Goal: Information Seeking & Learning: Learn about a topic

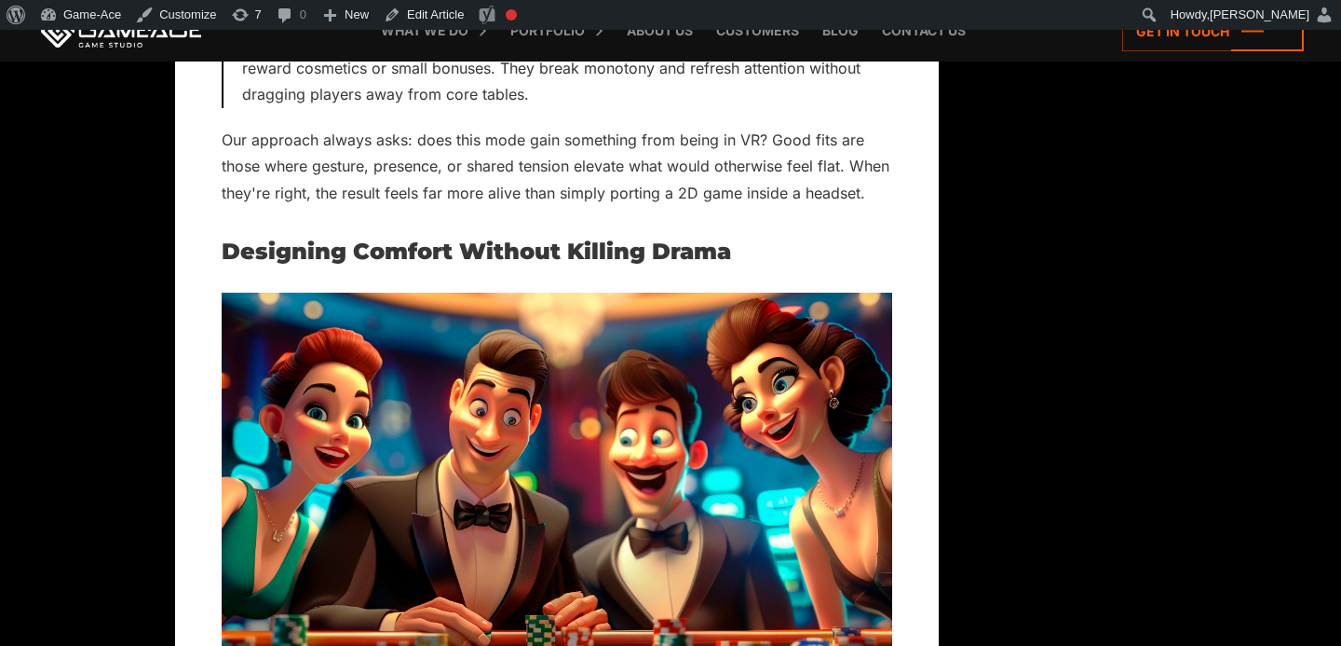
scroll to position [4605, 0]
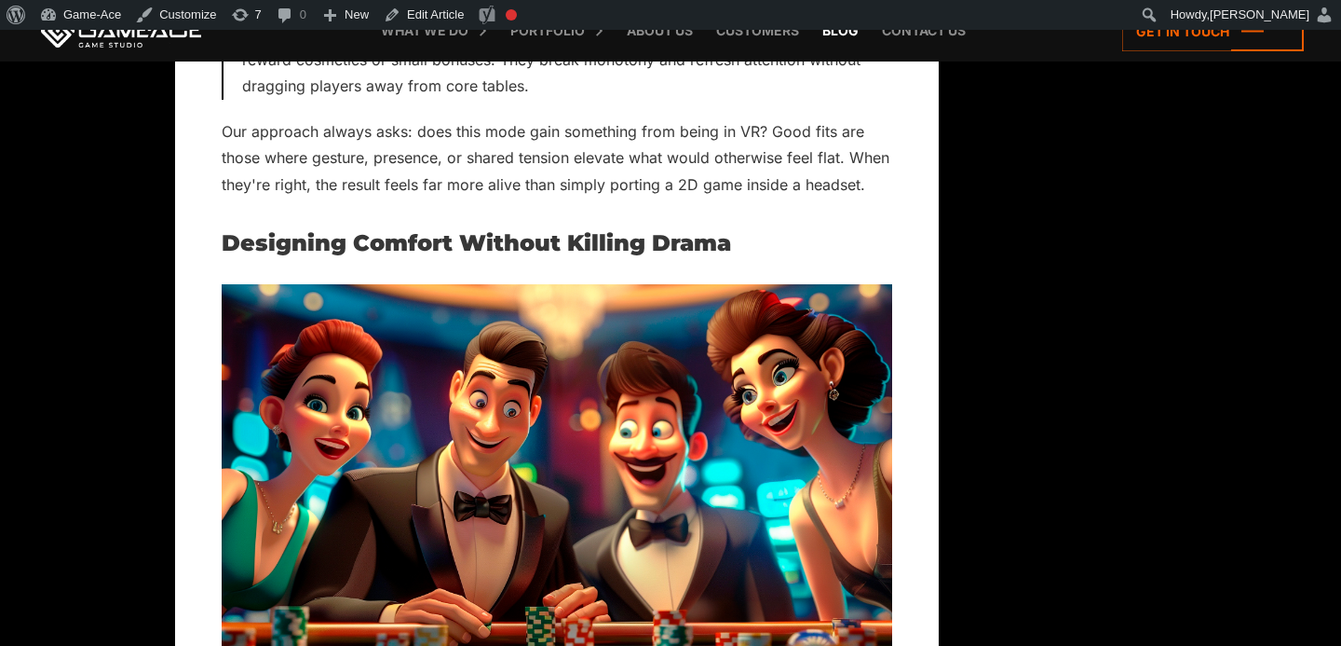
click at [839, 32] on link "Blog" at bounding box center [840, 30] width 55 height 61
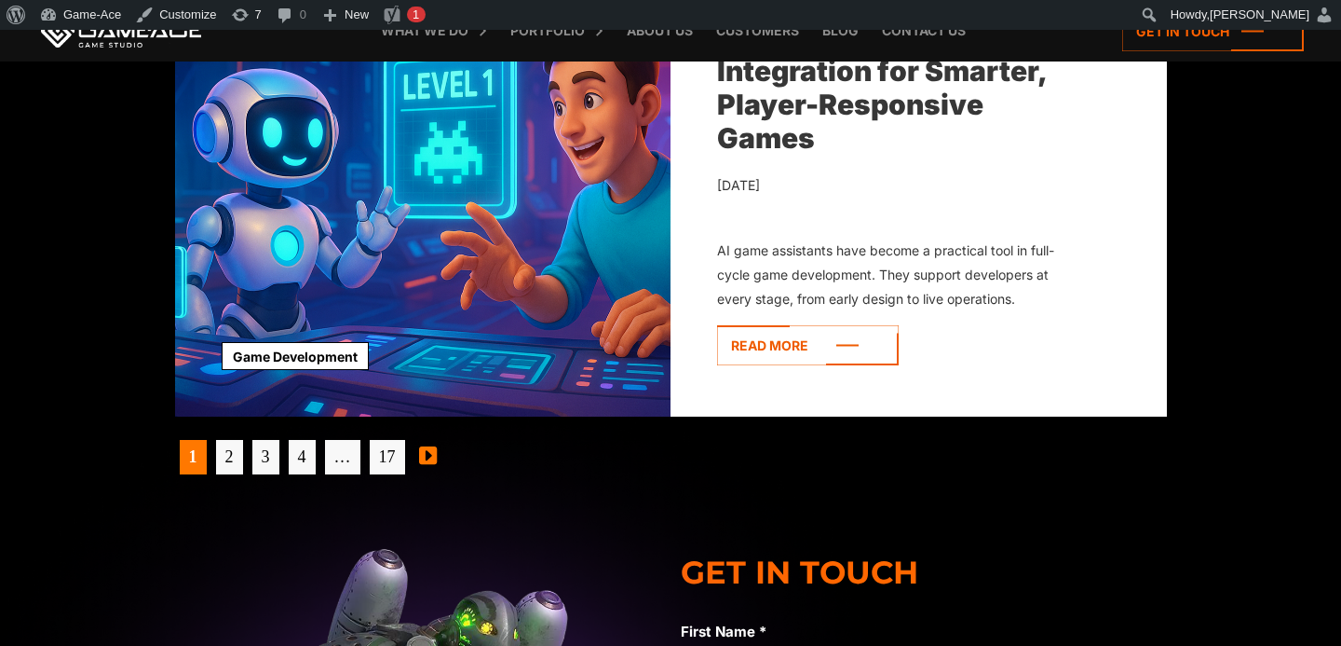
scroll to position [5998, 0]
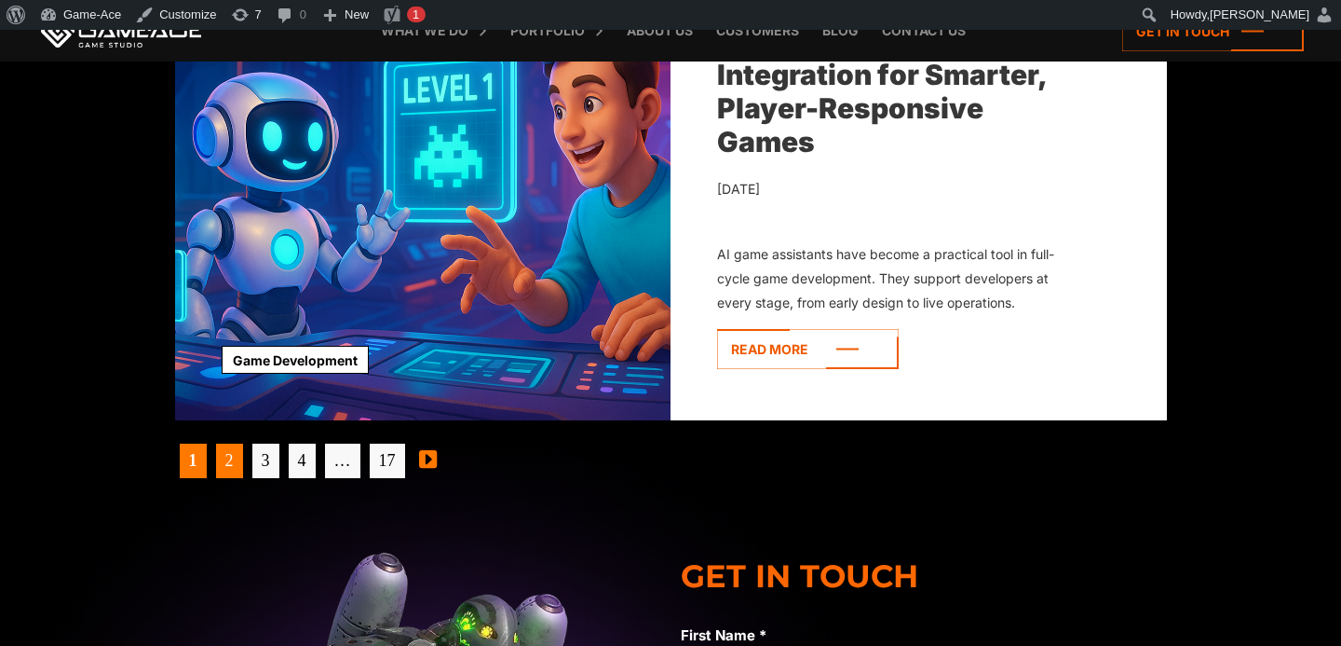
click at [230, 474] on link "2" at bounding box center [229, 460] width 27 height 34
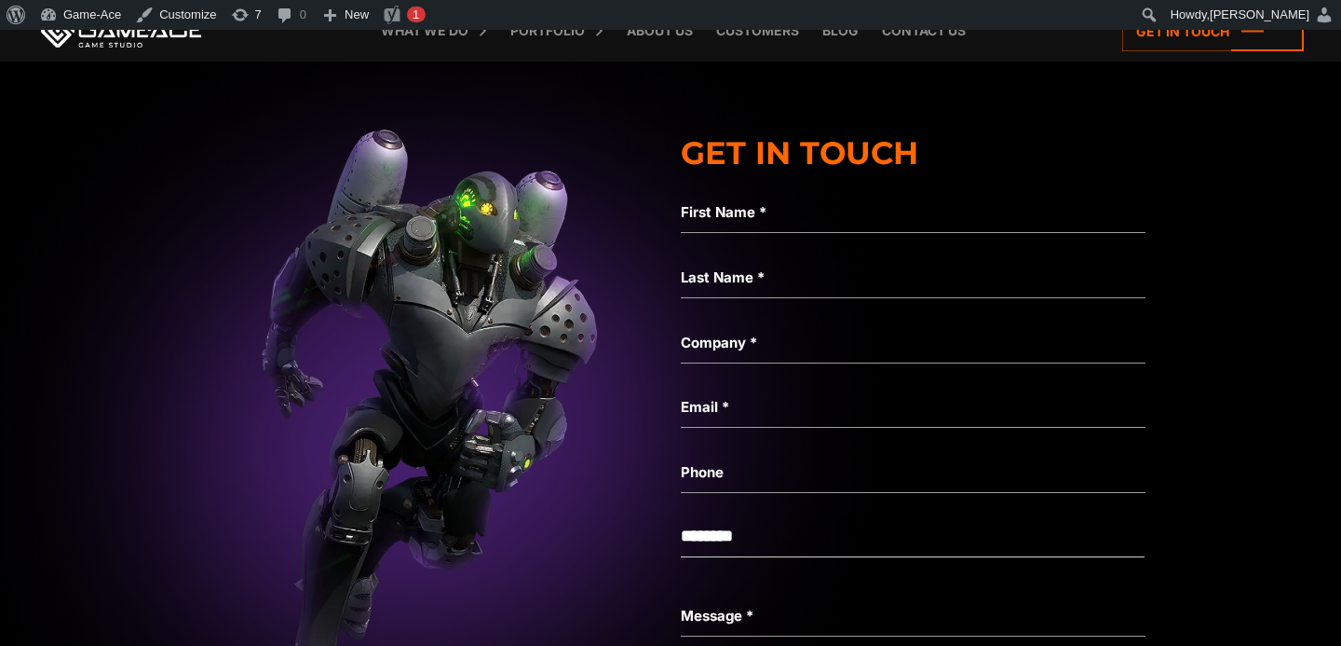
scroll to position [6508, 0]
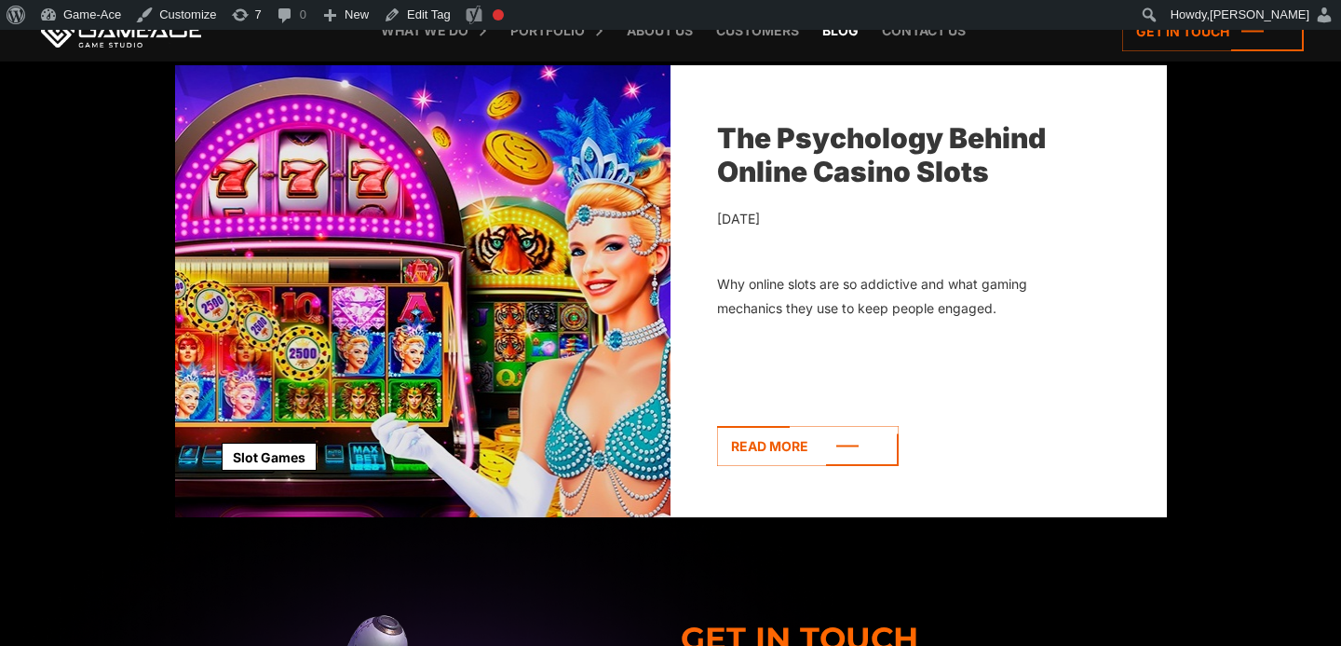
click at [842, 35] on link "Blog" at bounding box center [840, 30] width 55 height 61
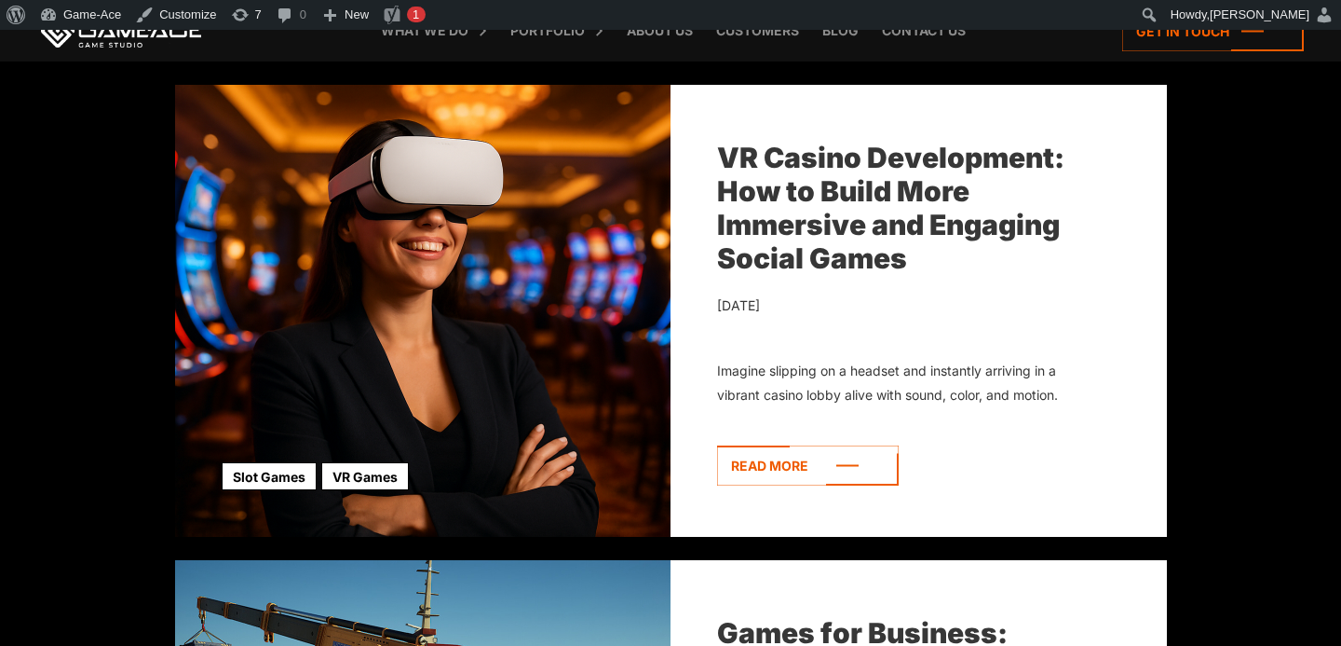
scroll to position [657, 0]
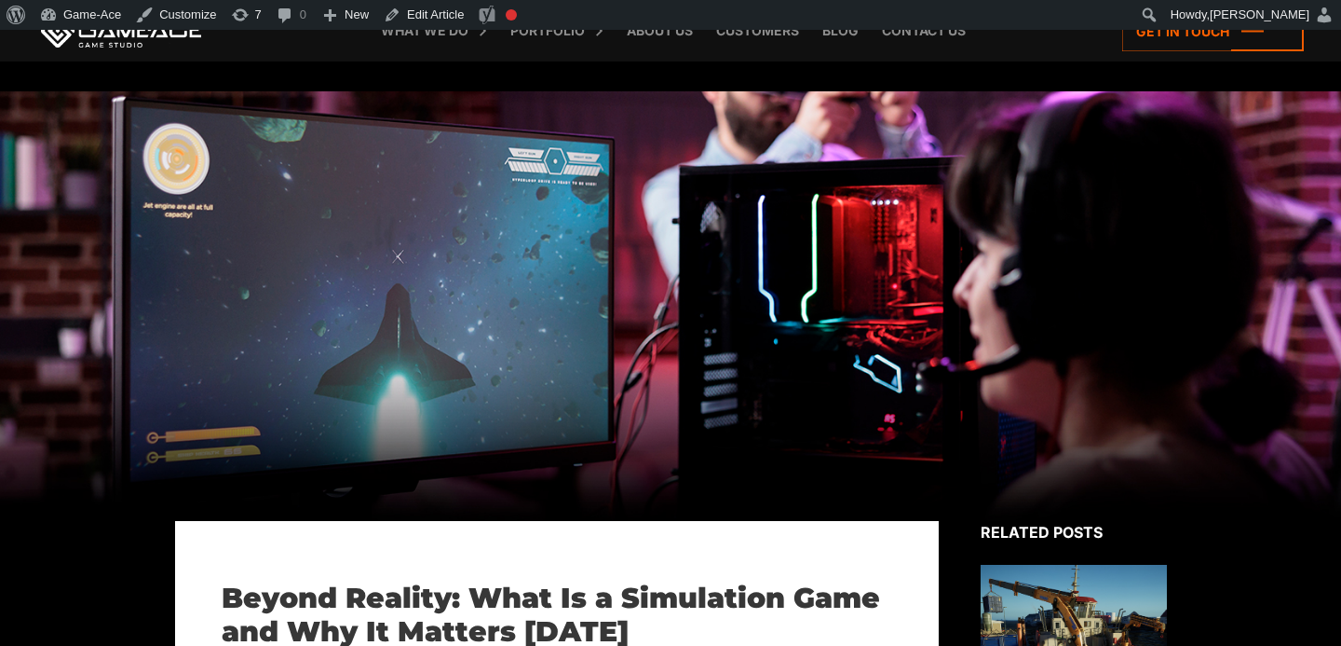
scroll to position [416, 0]
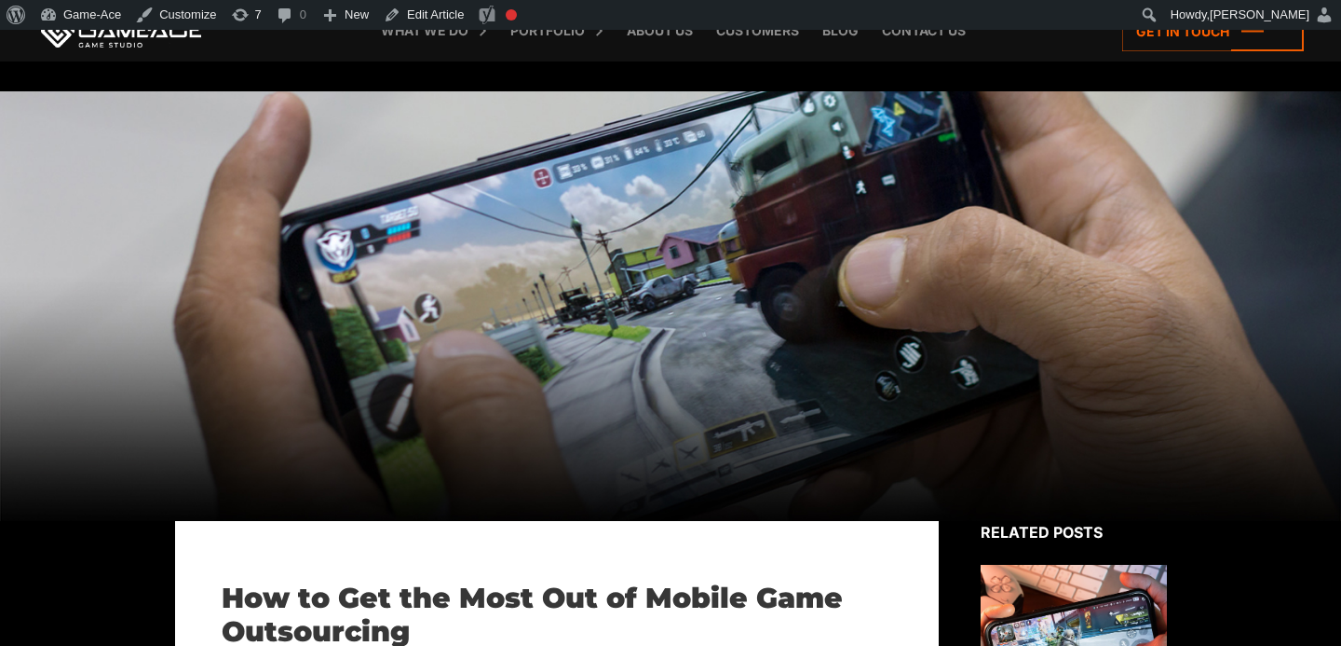
scroll to position [1172, 0]
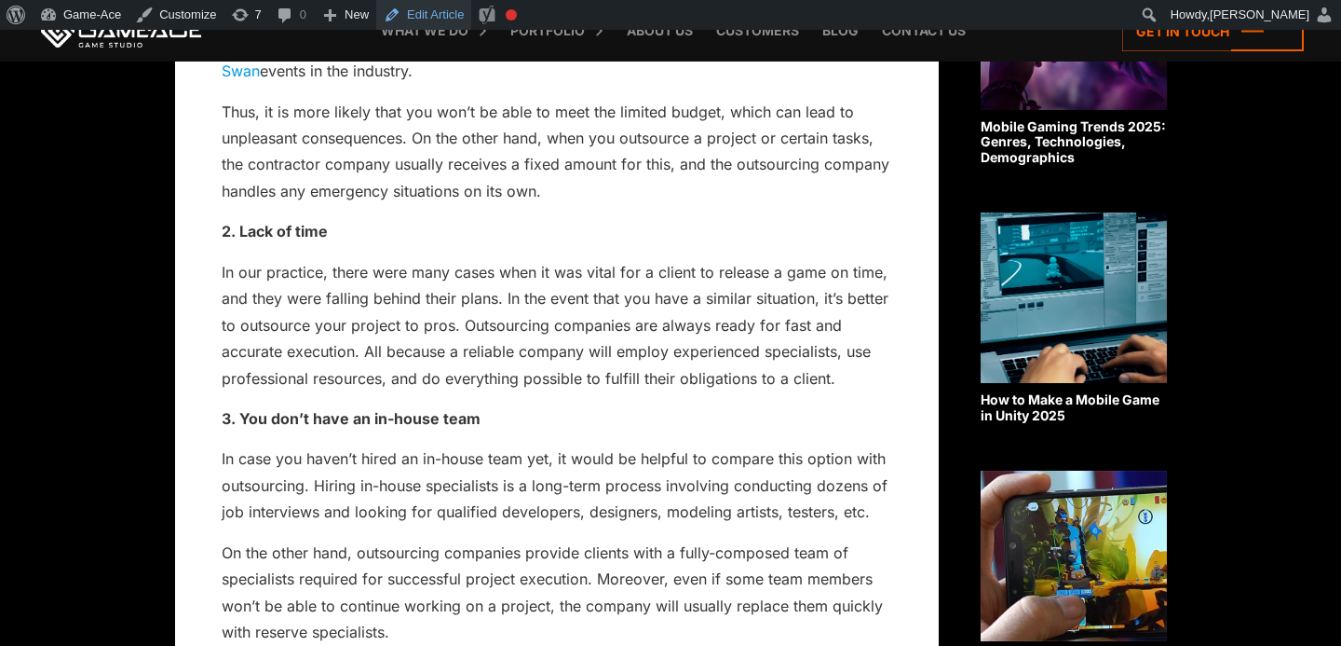
click at [433, 7] on link "Edit Article" at bounding box center [423, 15] width 95 height 30
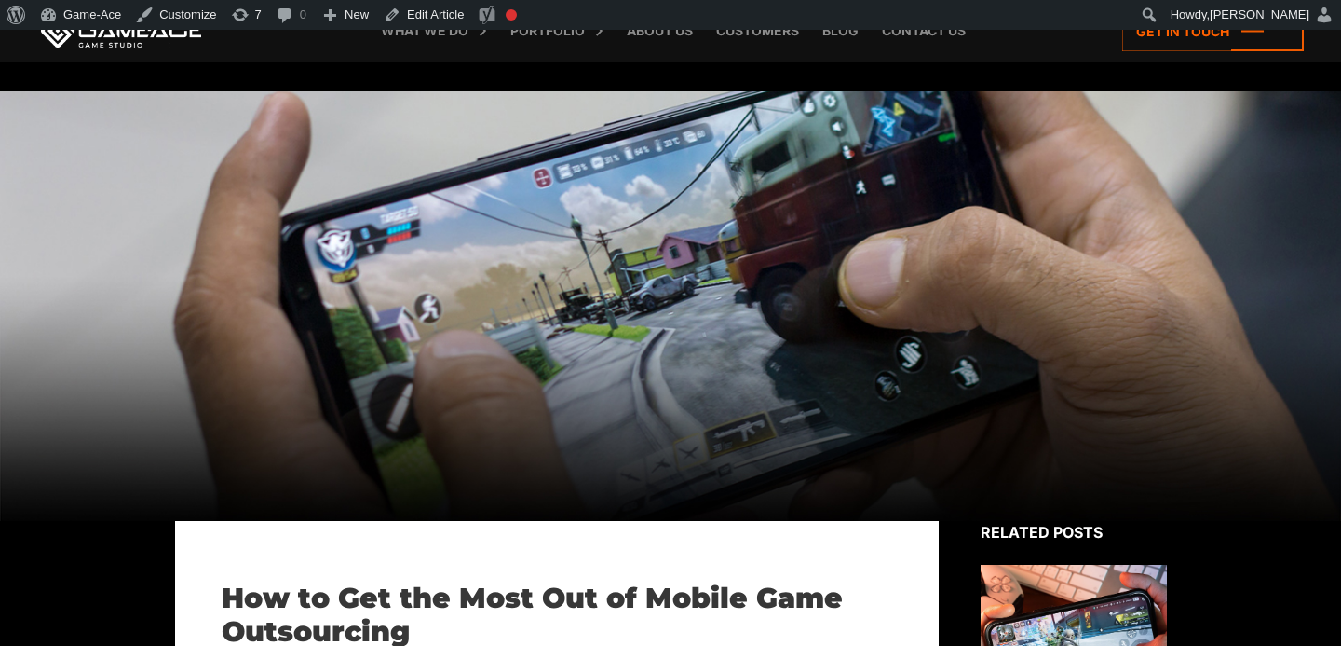
scroll to position [1185, 0]
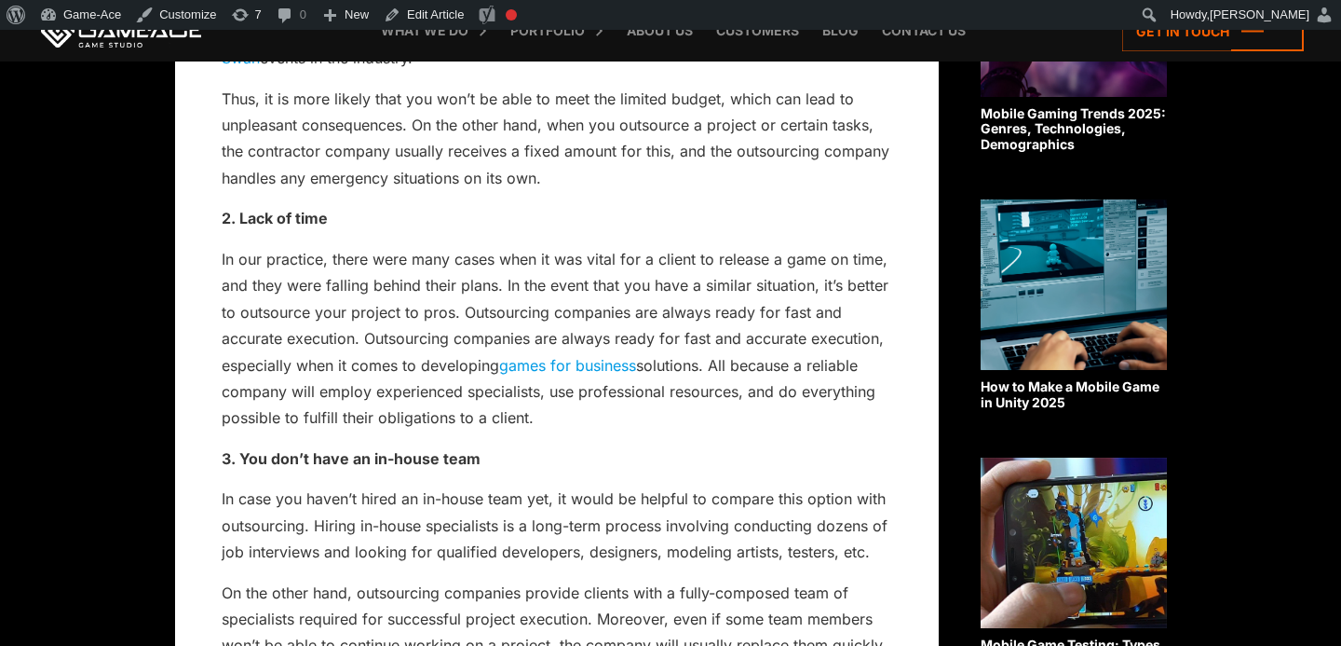
click at [465, 307] on p "In our practice, there were many cases when it was vital for a client to releas…" at bounding box center [557, 338] width 671 height 185
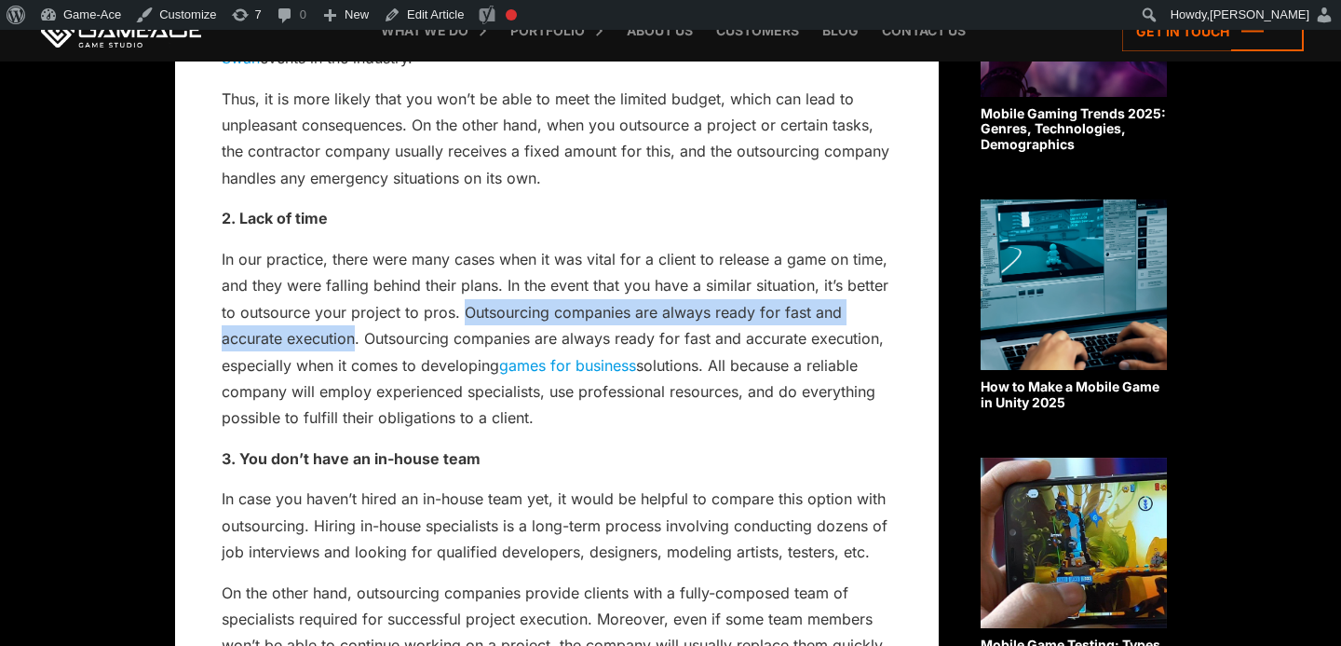
drag, startPoint x: 462, startPoint y: 306, endPoint x: 354, endPoint y: 343, distance: 114.0
click at [354, 343] on p "In our practice, there were many cases when it was vital for a client to releas…" at bounding box center [557, 338] width 671 height 185
copy p "Outsourcing companies are always ready for fast and accurate execution"
click at [427, 15] on link "Edit Article" at bounding box center [423, 15] width 95 height 30
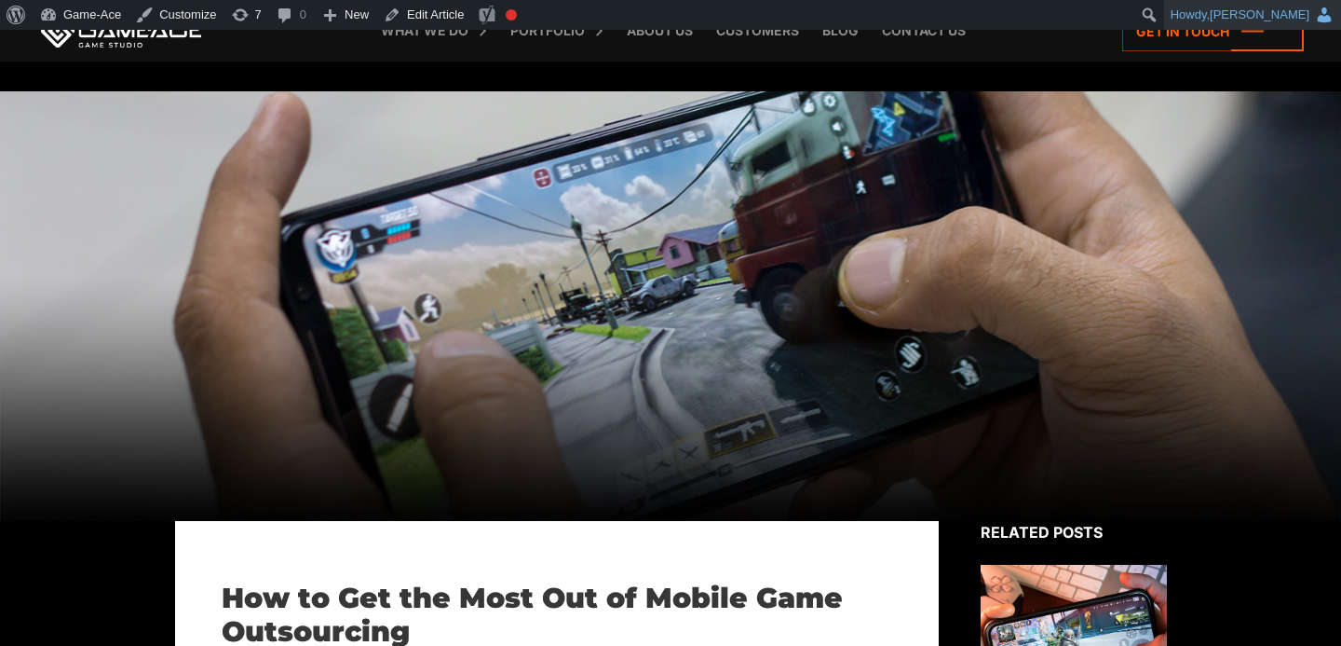
scroll to position [1172, 0]
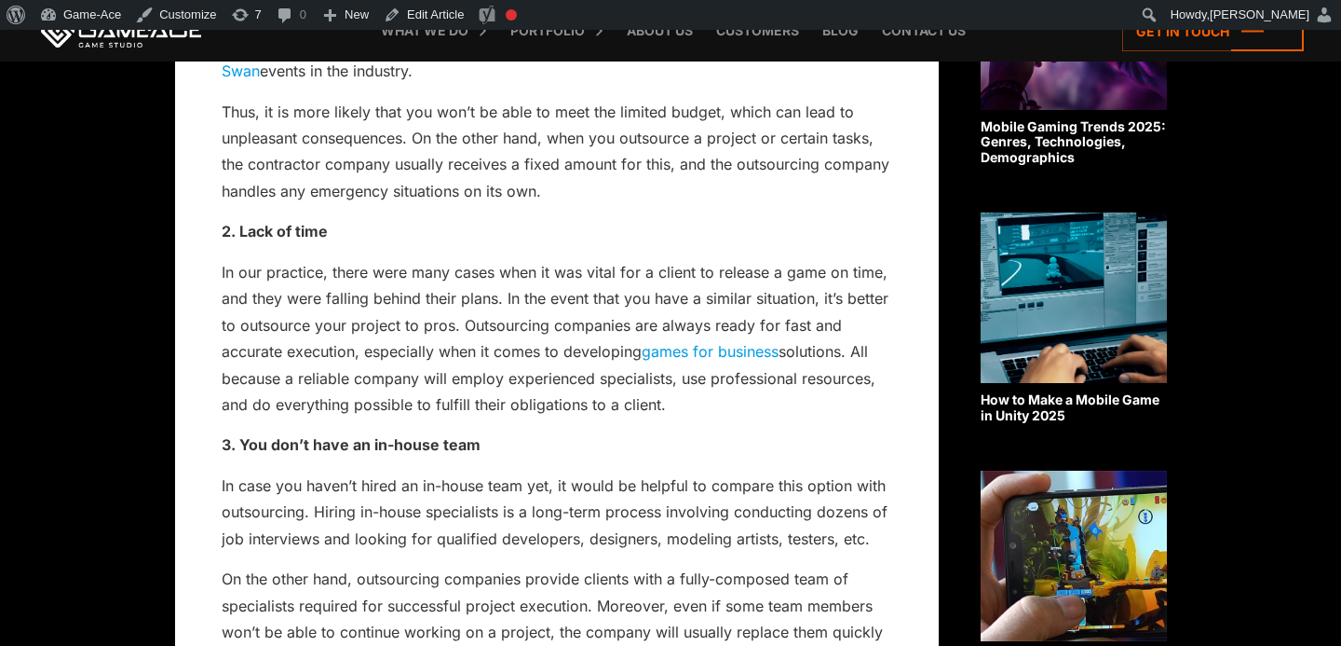
click at [710, 350] on link "games for business" at bounding box center [710, 351] width 137 height 19
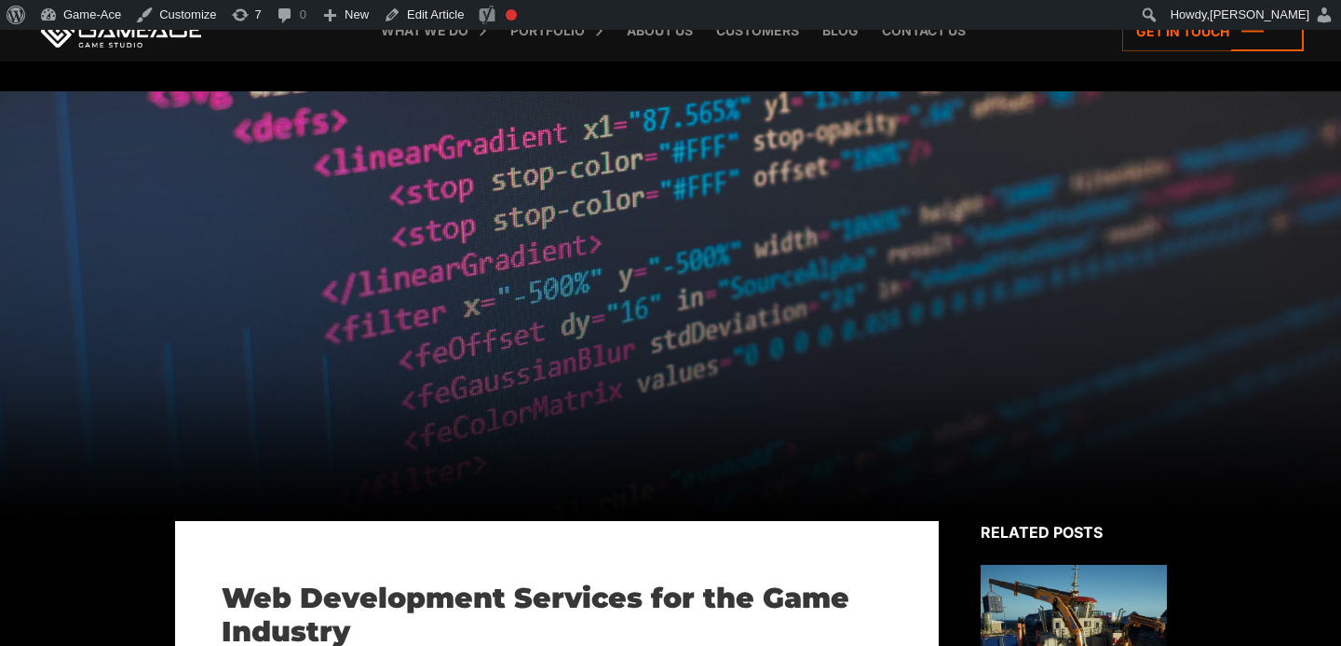
scroll to position [2076, 0]
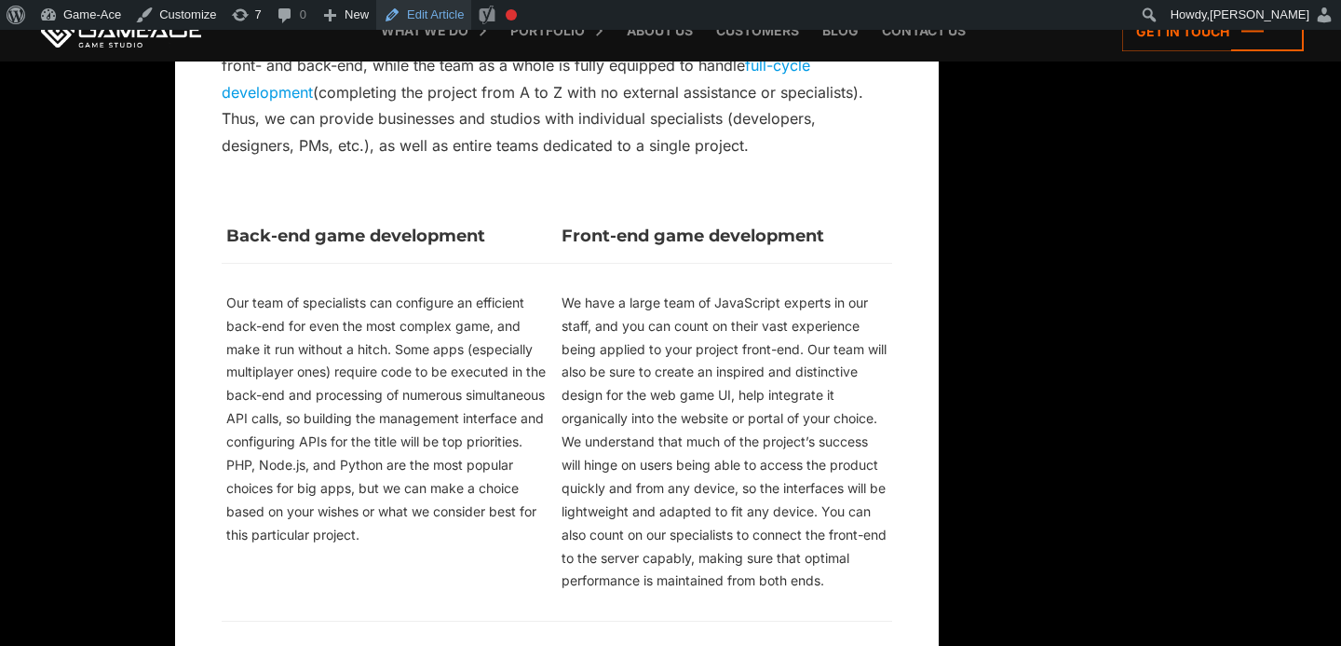
click at [424, 12] on link "Edit Article" at bounding box center [423, 15] width 95 height 30
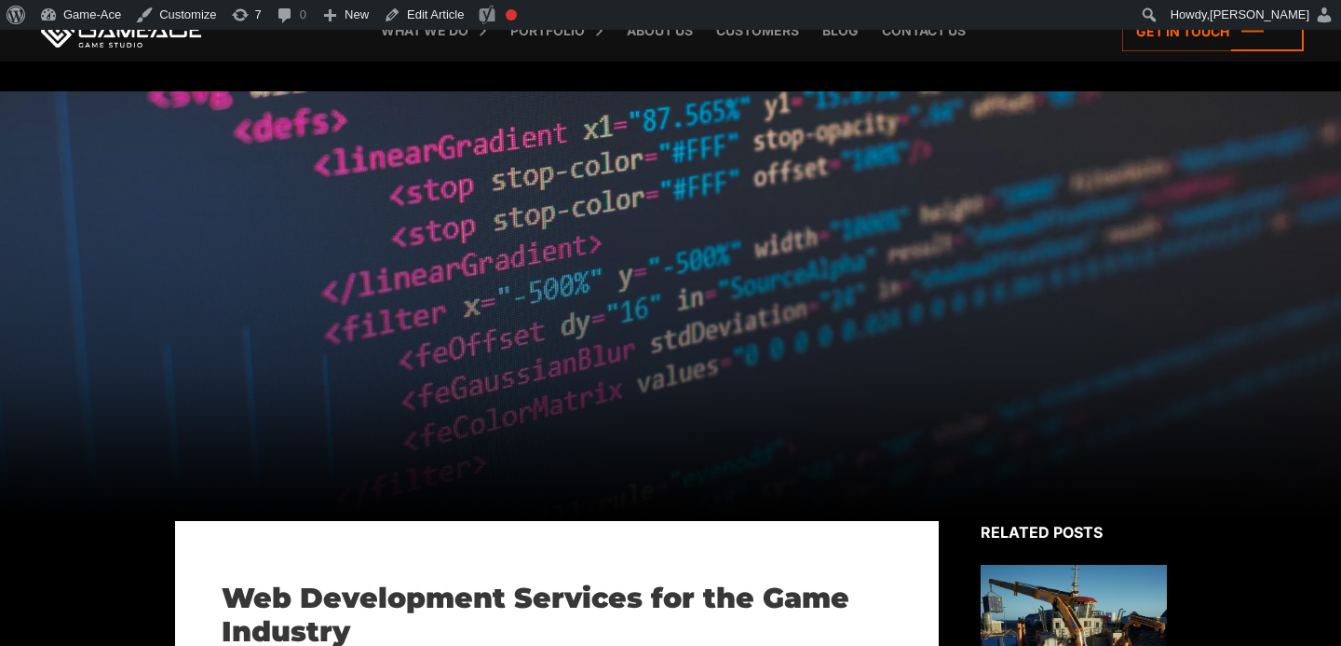
scroll to position [2076, 0]
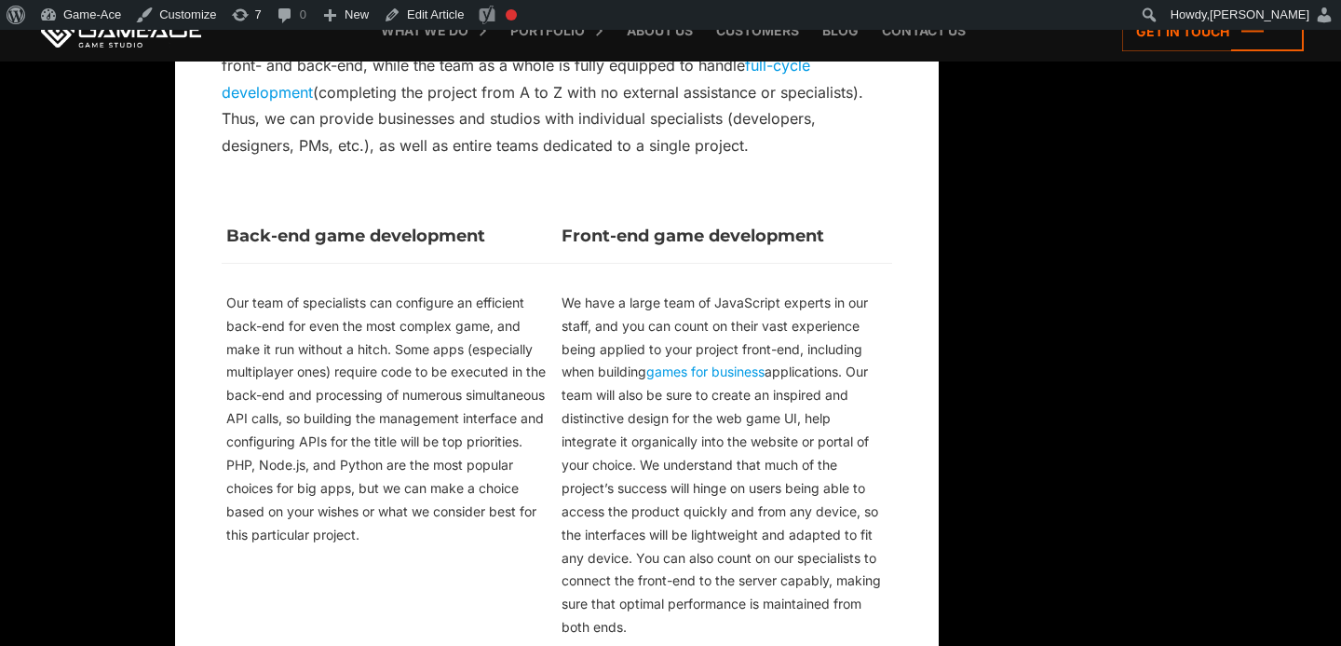
click at [722, 372] on link "games for business" at bounding box center [705, 371] width 118 height 16
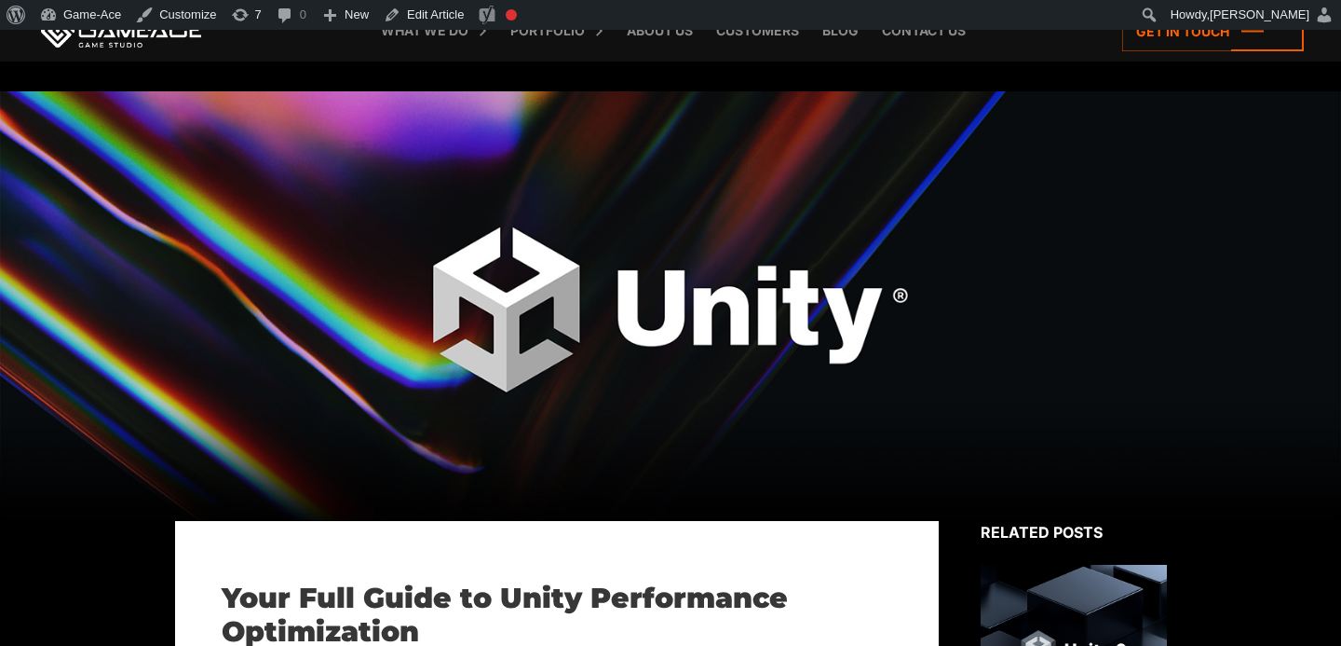
scroll to position [1378, 0]
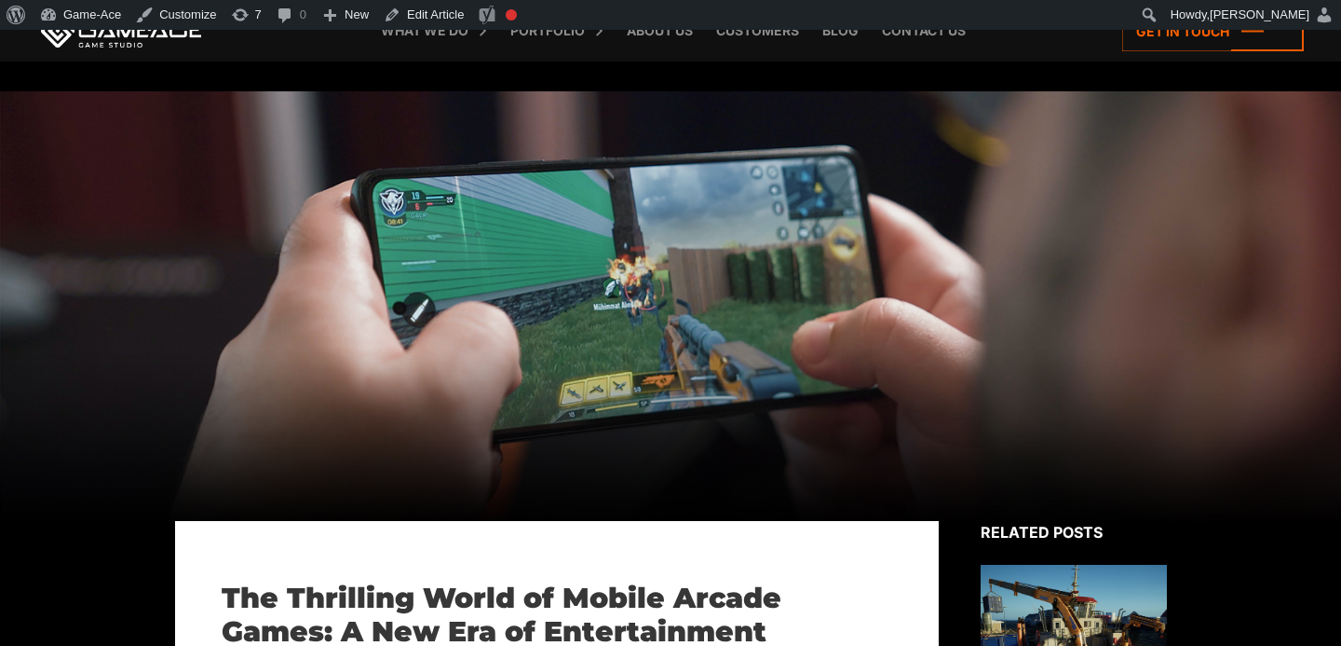
scroll to position [9377, 0]
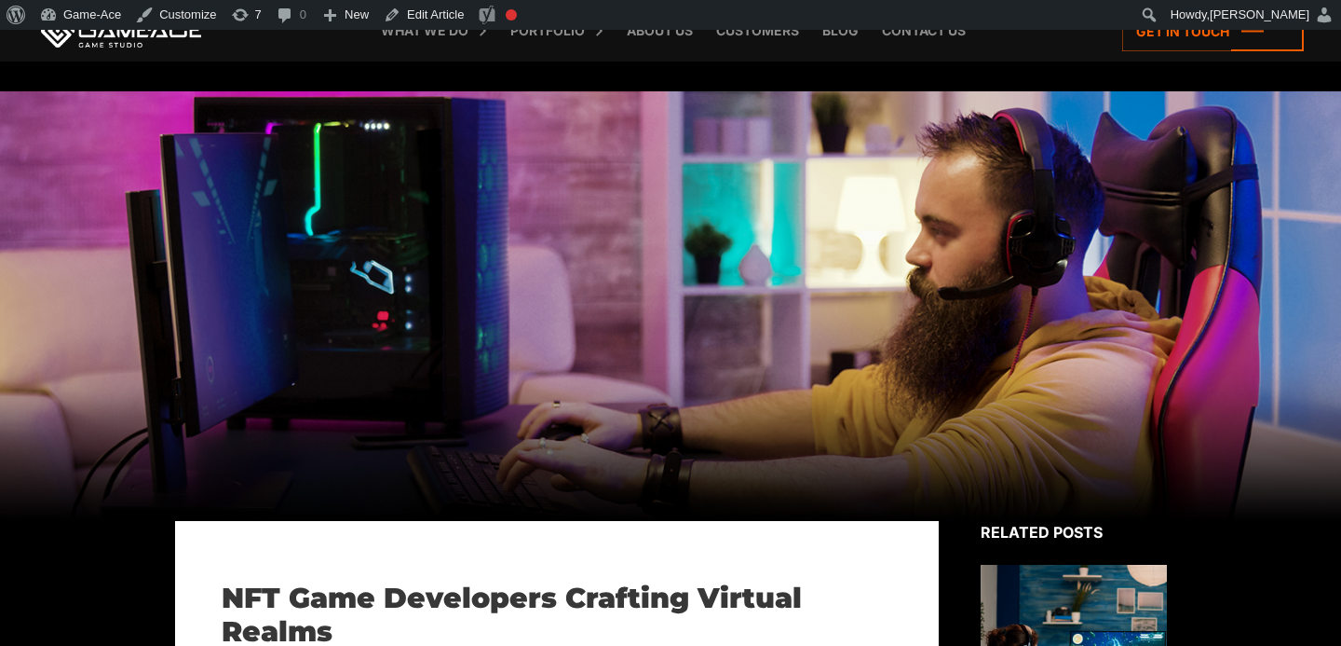
scroll to position [4599, 0]
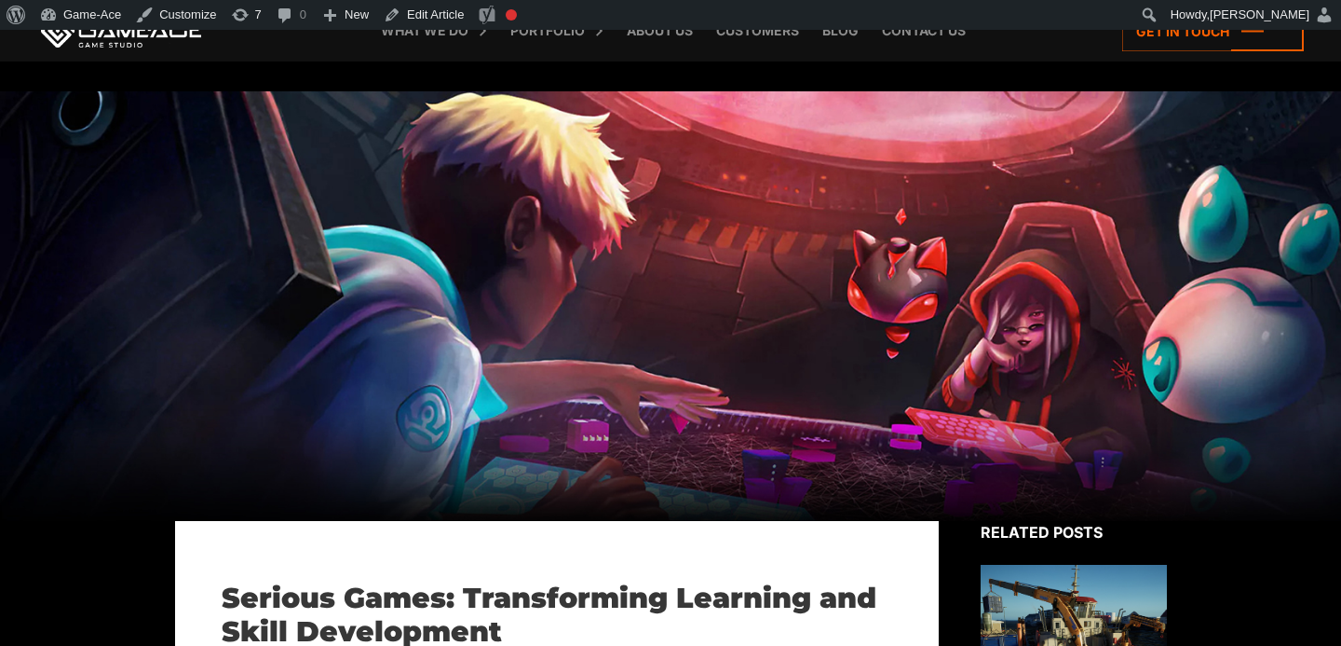
scroll to position [416, 0]
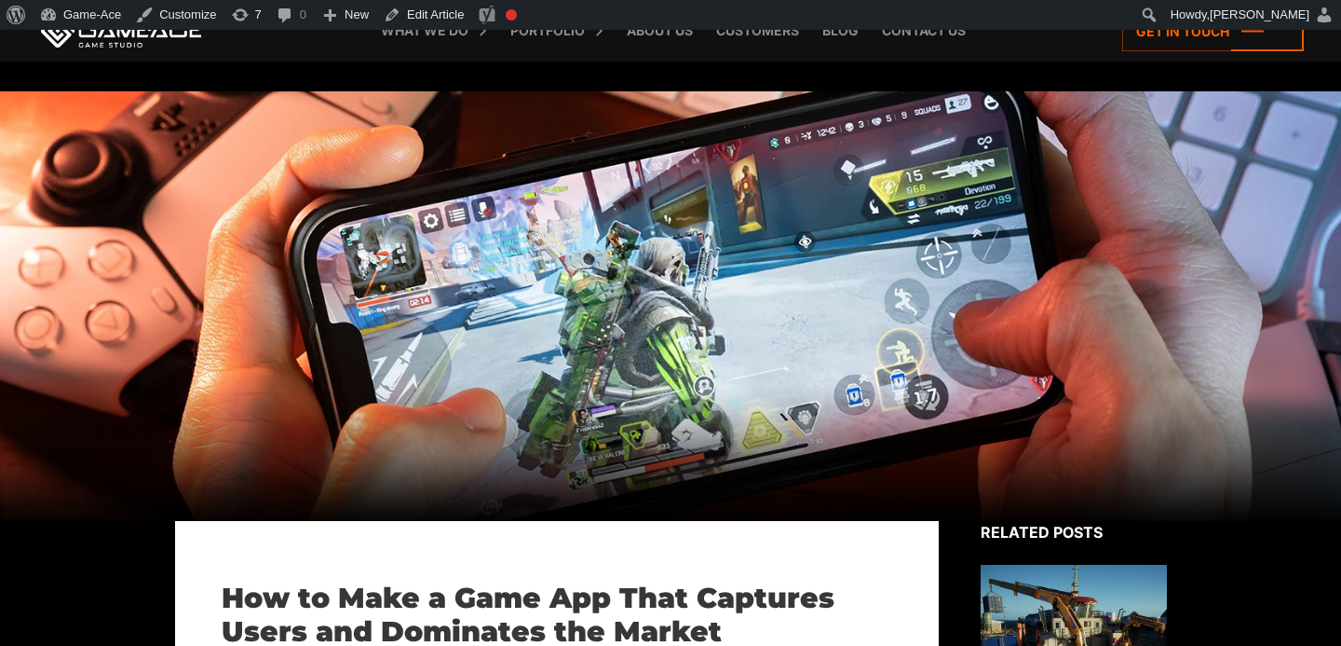
scroll to position [11382, 0]
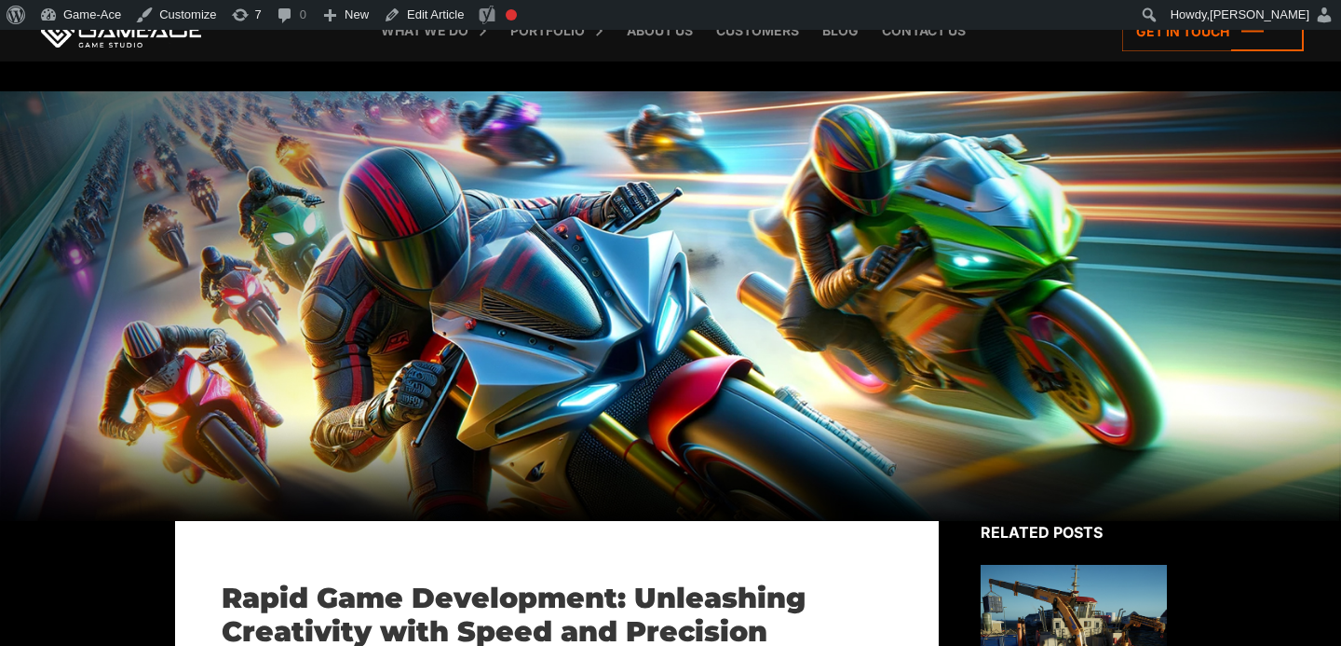
scroll to position [7691, 0]
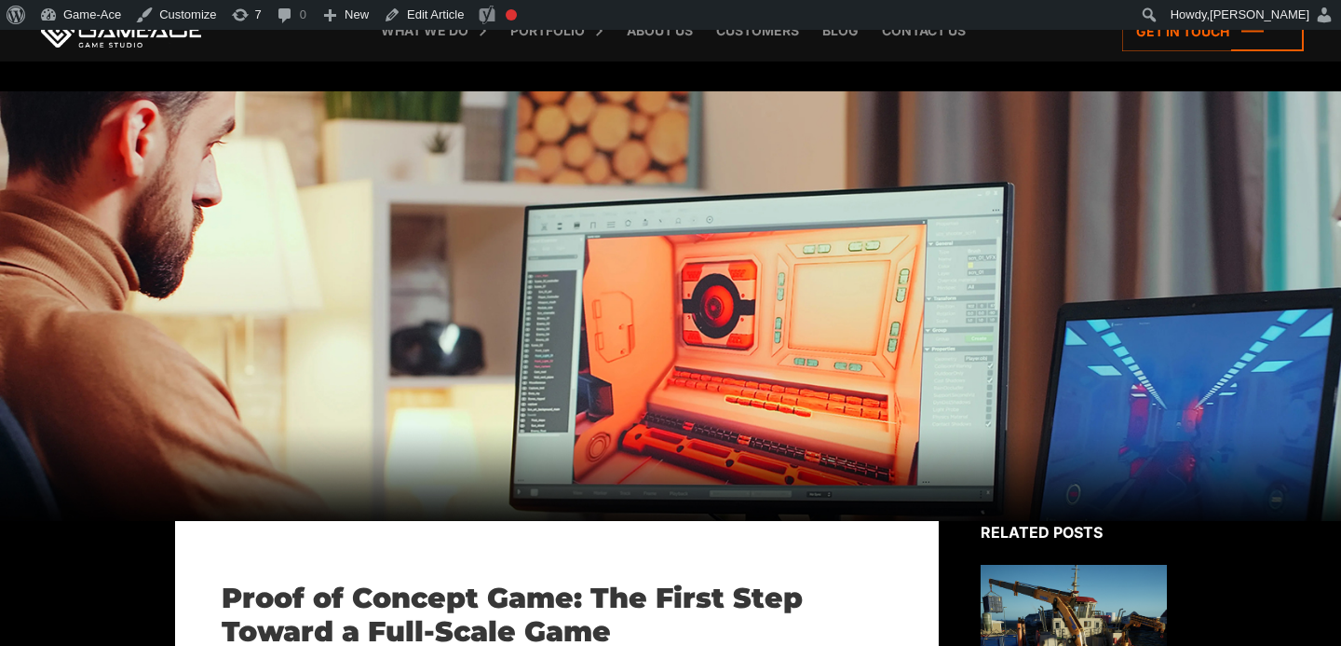
scroll to position [469, 0]
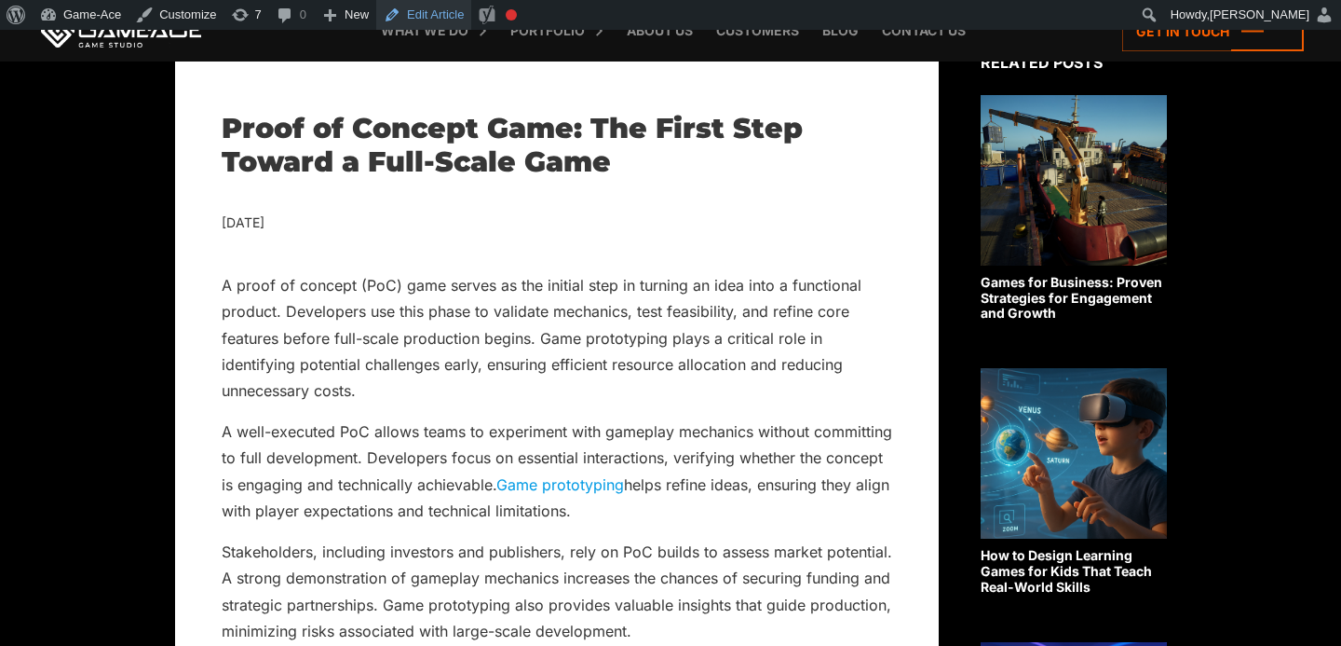
click at [448, 19] on link "Edit Article" at bounding box center [423, 15] width 95 height 30
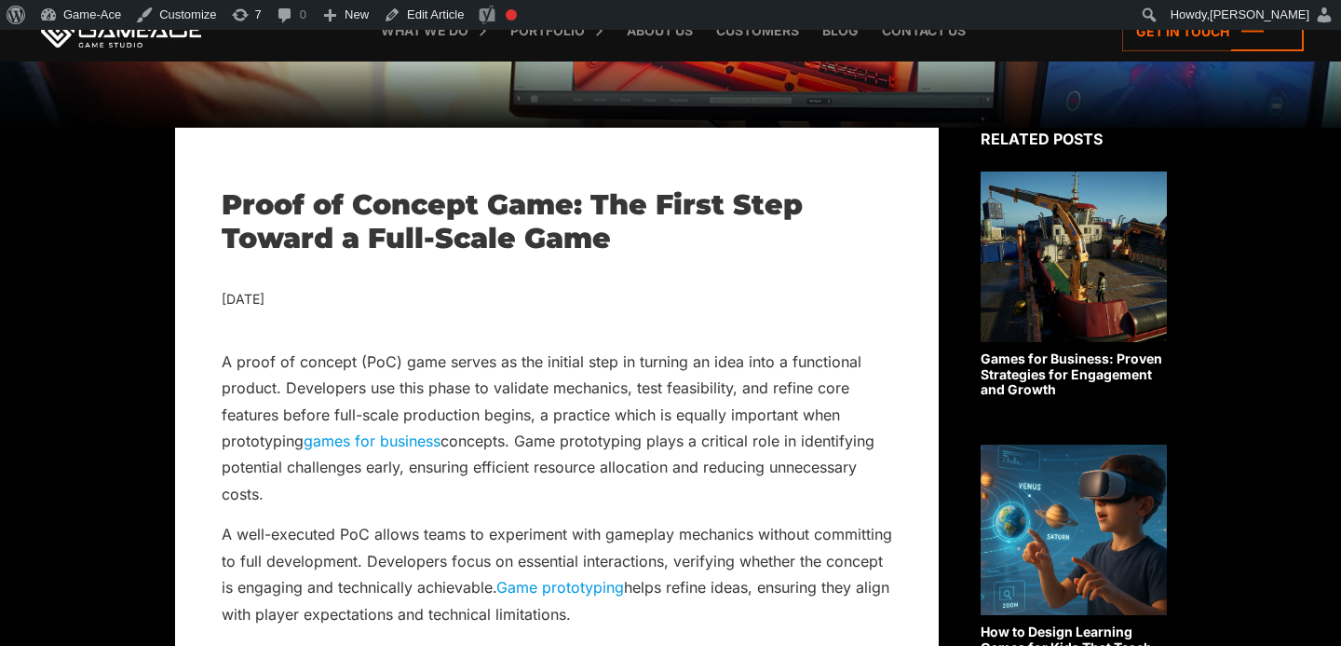
scroll to position [394, 0]
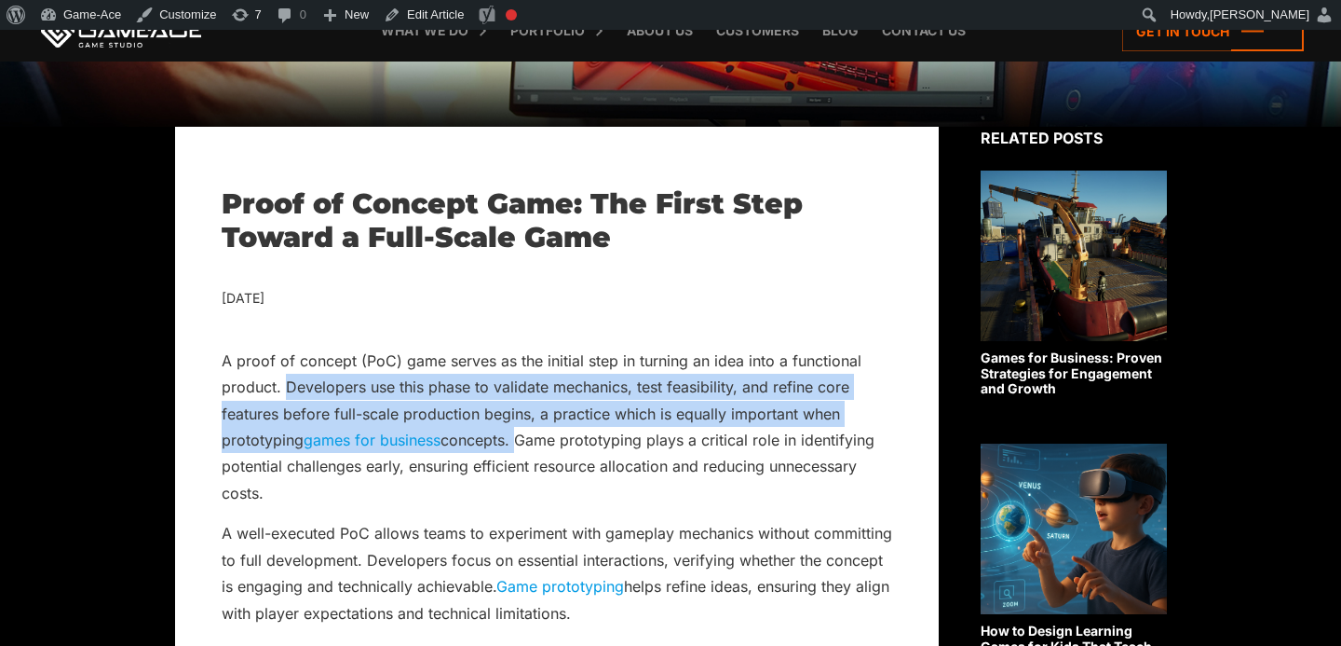
drag, startPoint x: 520, startPoint y: 441, endPoint x: 288, endPoint y: 390, distance: 237.3
click at [287, 389] on p "A proof of concept (PoC) game serves as the initial step in turning an idea int…" at bounding box center [557, 426] width 671 height 159
copy p "Developers use this phase to validate mechanics, test feasibility, and refine c…"
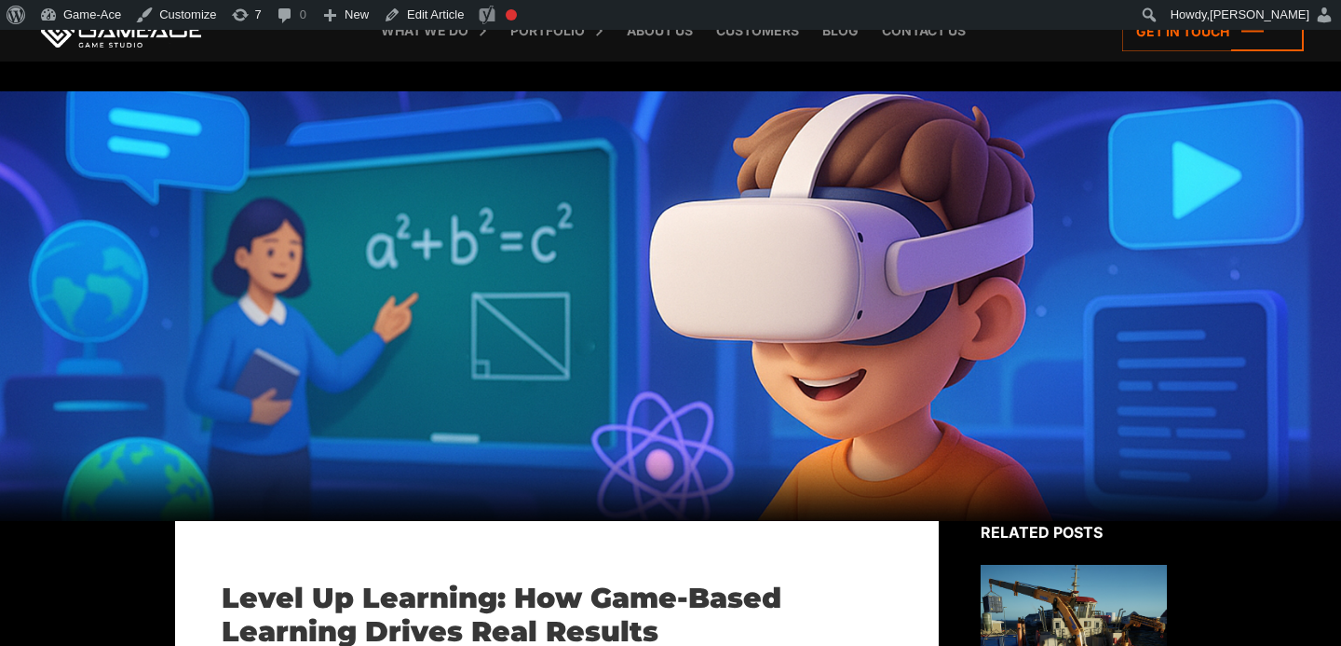
scroll to position [5897, 0]
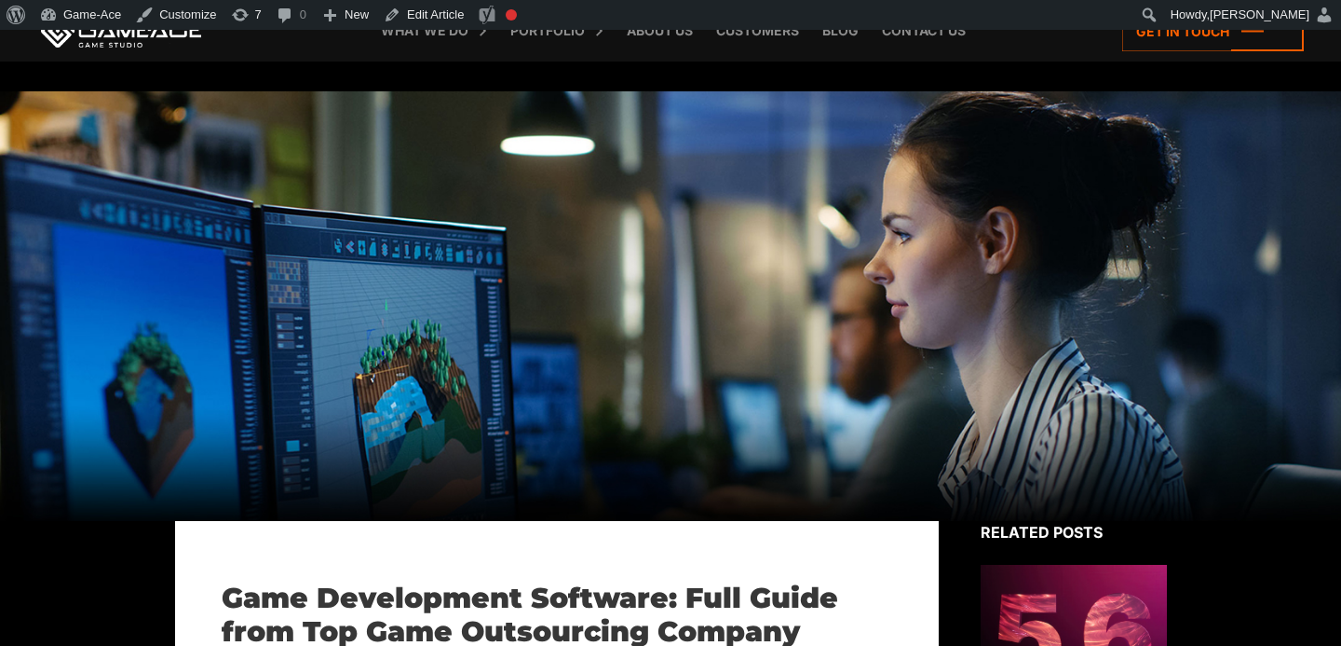
scroll to position [1467, 0]
